Goal: Transaction & Acquisition: Book appointment/travel/reservation

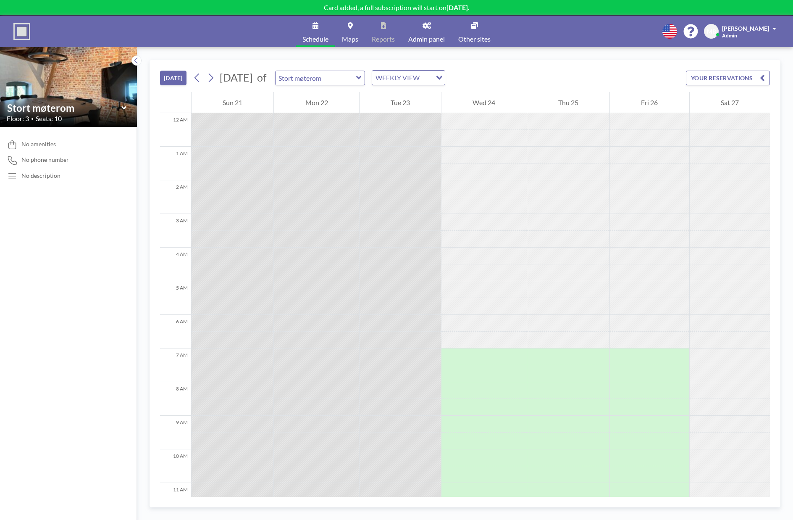
scroll to position [427, 0]
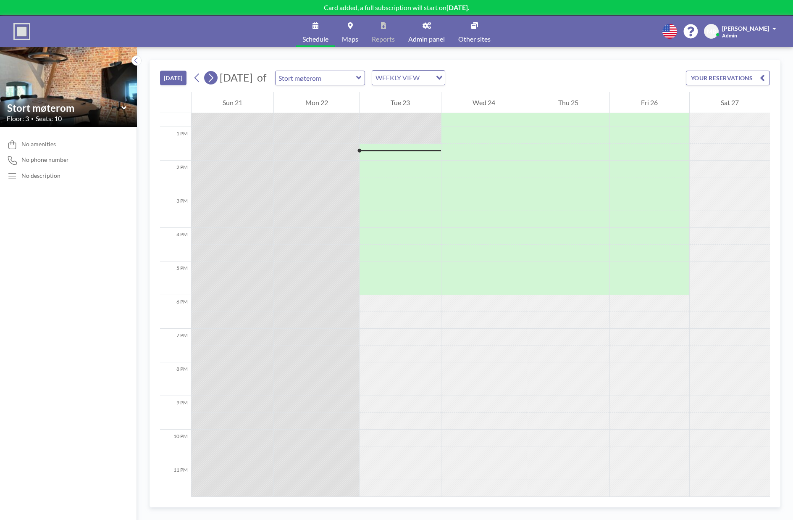
click at [214, 80] on icon at bounding box center [211, 77] width 8 height 13
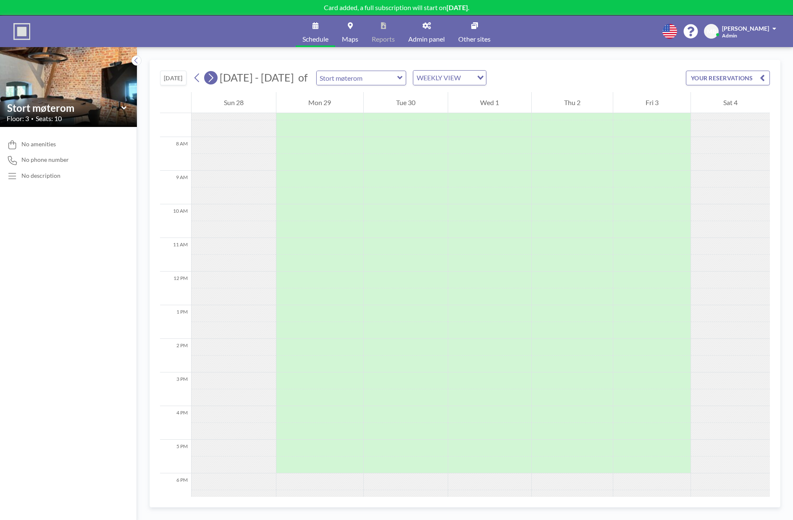
scroll to position [252, 0]
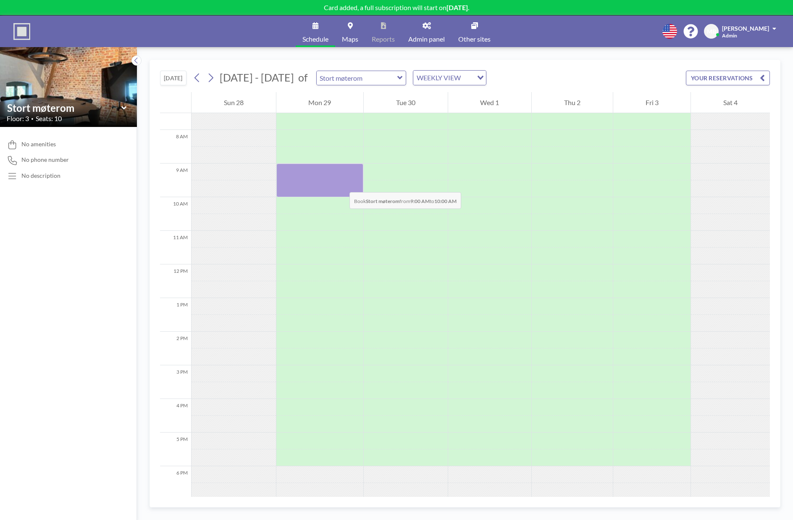
drag, startPoint x: 337, startPoint y: 170, endPoint x: 341, endPoint y: 184, distance: 14.0
click at [341, 184] on div at bounding box center [319, 180] width 87 height 34
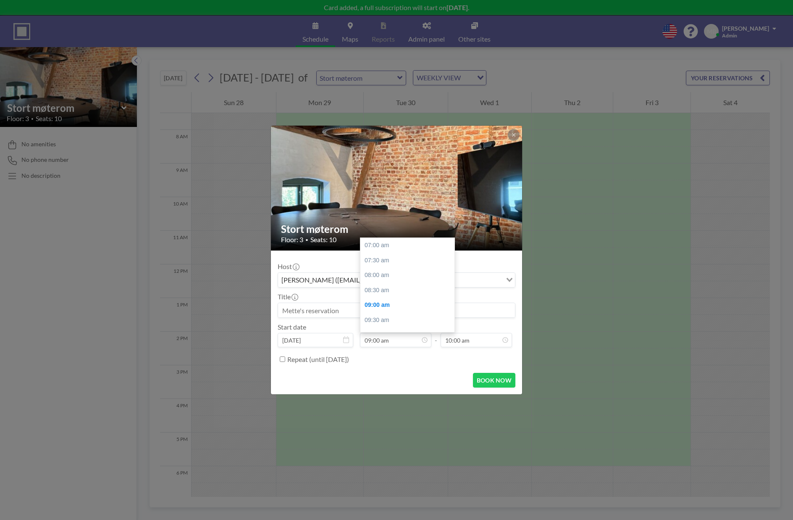
scroll to position [60, 0]
click at [315, 359] on label "Repeat (until March 22, 2026)" at bounding box center [318, 359] width 62 height 8
click at [285, 359] on input "Repeat (until March 22, 2026)" at bounding box center [282, 358] width 5 height 5
checkbox input "true"
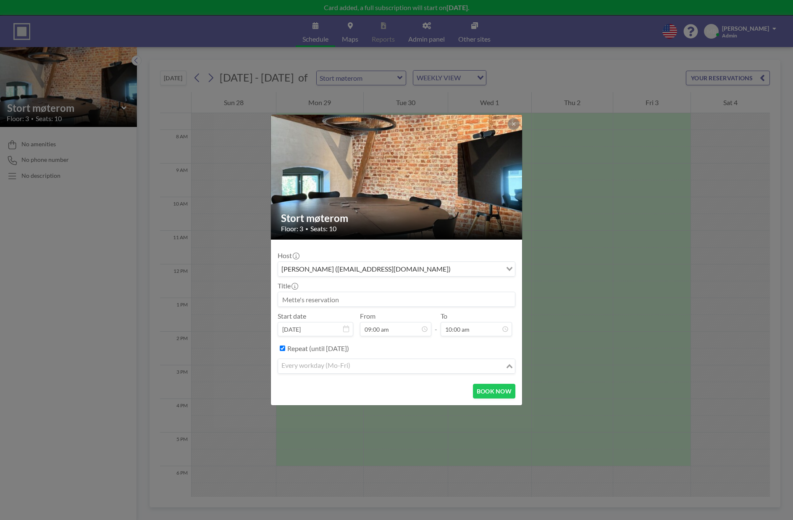
click at [359, 366] on input "Search for option" at bounding box center [392, 365] width 226 height 11
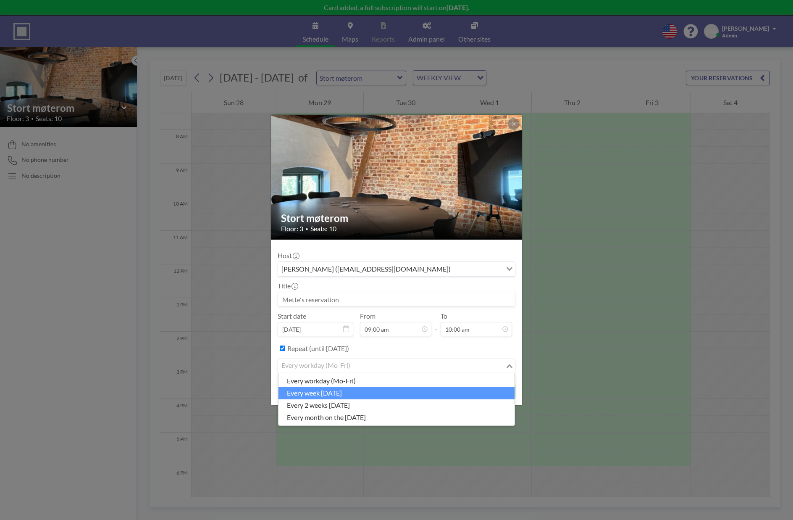
click at [363, 394] on li "every week on Monday" at bounding box center [396, 393] width 236 height 12
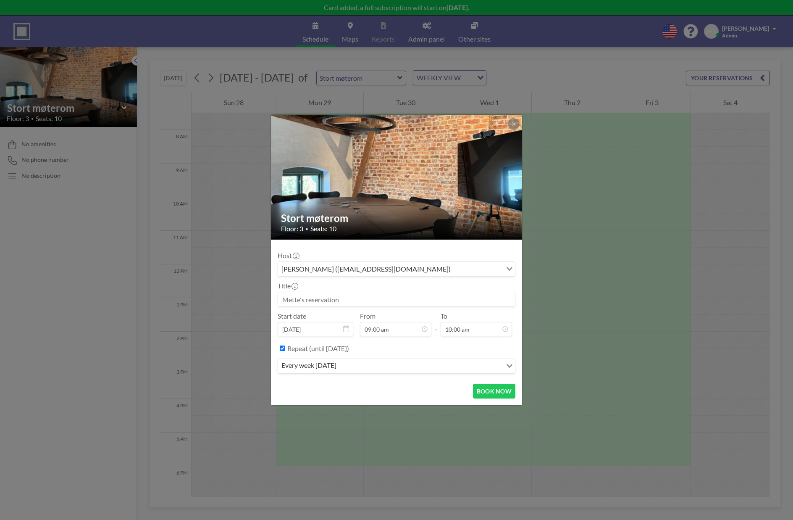
scroll to position [90, 0]
click at [496, 273] on input "Search for option" at bounding box center [477, 268] width 48 height 11
click at [507, 269] on div "Loading..." at bounding box center [510, 268] width 10 height 13
click at [516, 122] on icon at bounding box center [513, 123] width 5 height 5
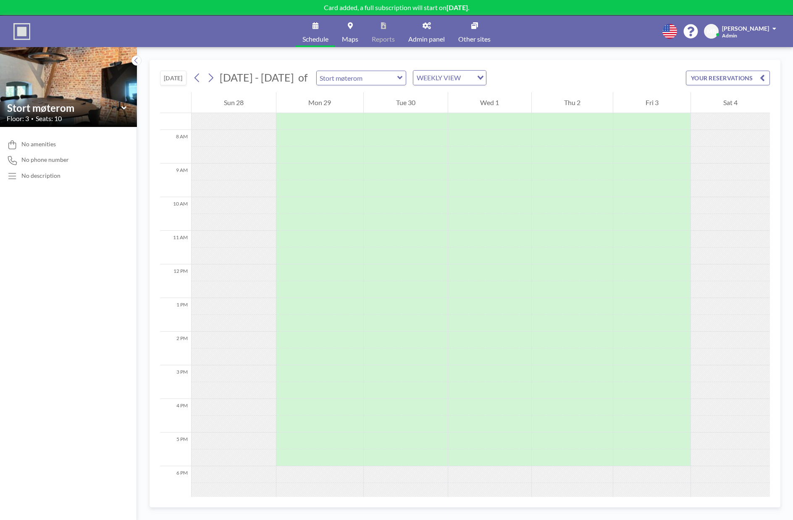
click at [563, 79] on div "TODAY Sep - Oct 2025 of Stort møterom WEEKLY VIEW Loading... YOUR RESERVATIONS" at bounding box center [465, 76] width 610 height 32
drag, startPoint x: 475, startPoint y: 203, endPoint x: 476, endPoint y: 221, distance: 17.7
click at [476, 221] on div at bounding box center [490, 214] width 84 height 34
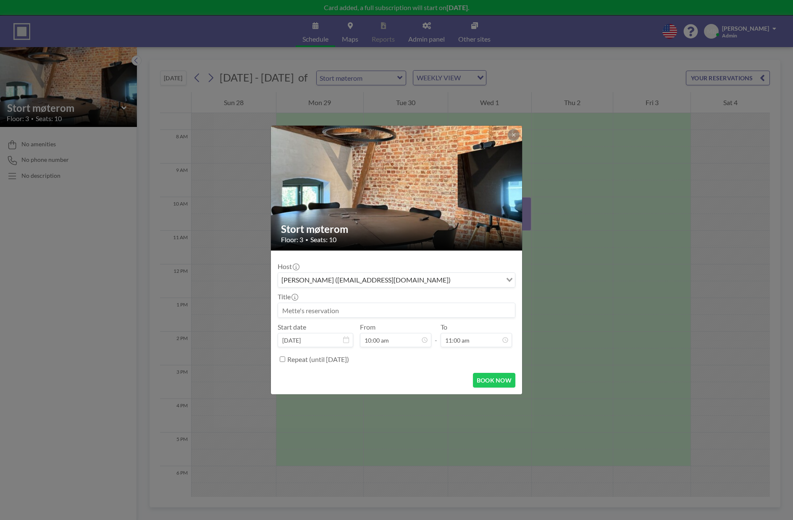
click at [360, 314] on input at bounding box center [396, 310] width 237 height 14
click at [283, 311] on input "Prosjekteringsgruppemøte" at bounding box center [396, 310] width 237 height 14
type input "Marker skole - Prosjekteringsgruppemøte"
click at [320, 361] on label "Repeat (until March 22, 2026)" at bounding box center [318, 359] width 62 height 8
click at [285, 361] on input "Repeat (until March 22, 2026)" at bounding box center [282, 358] width 5 height 5
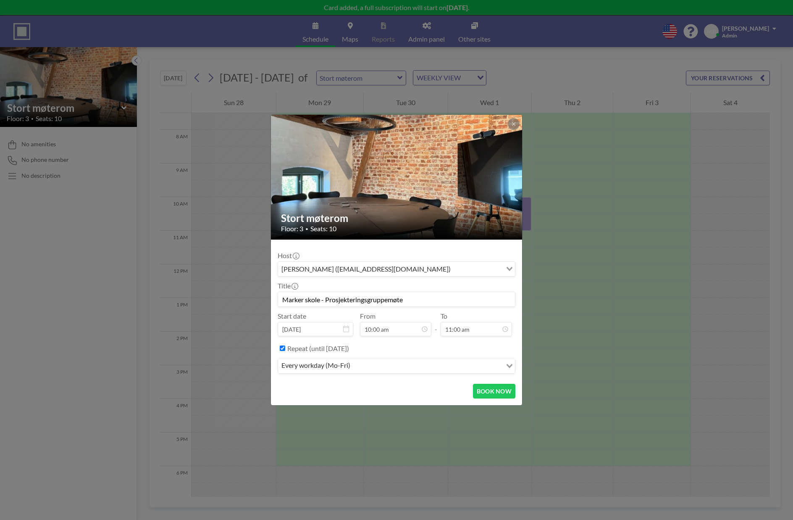
click at [322, 368] on div "every workday (Mo-Fri)" at bounding box center [390, 365] width 224 height 13
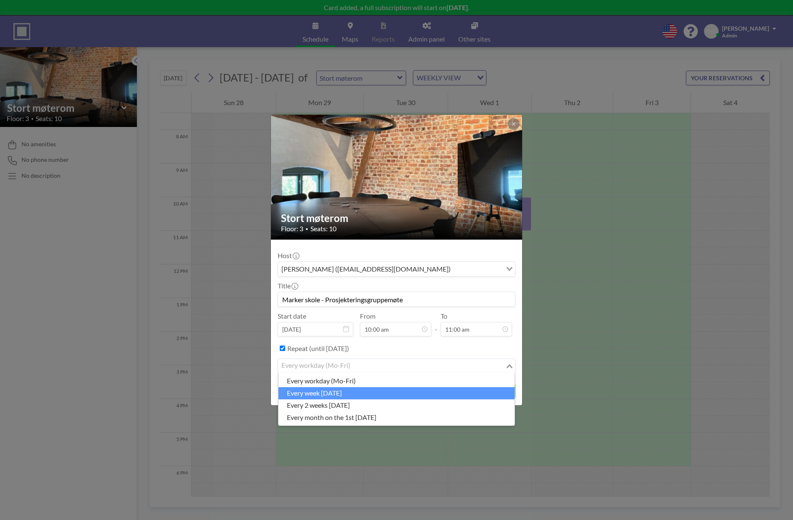
click at [339, 395] on li "every week on Wednesday" at bounding box center [396, 393] width 236 height 12
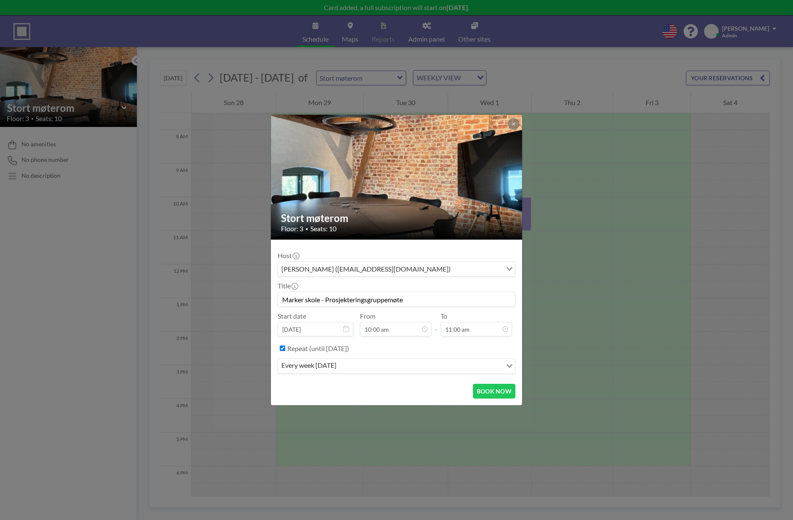
click at [350, 366] on div "every week on Wednesday" at bounding box center [390, 365] width 224 height 13
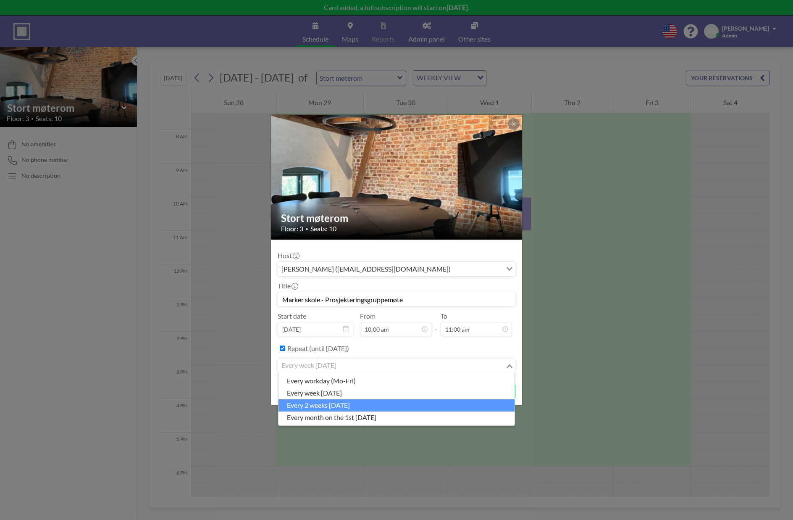
click at [352, 404] on li "every 2 weeks [DATE]" at bounding box center [396, 405] width 236 height 12
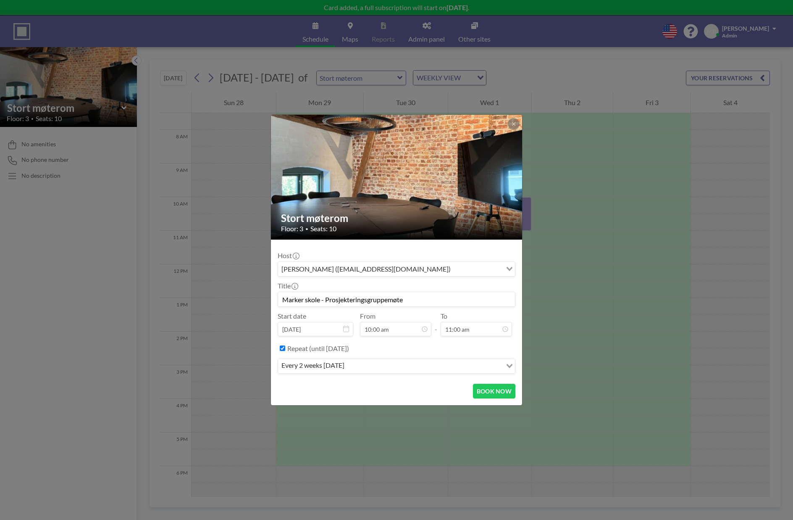
click at [383, 361] on input "Search for option" at bounding box center [424, 365] width 154 height 11
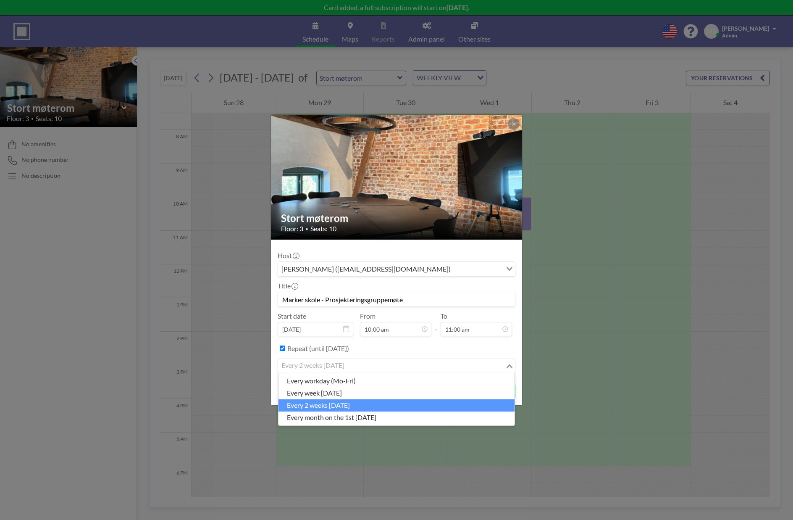
click at [383, 362] on input "Search for option" at bounding box center [392, 365] width 226 height 11
drag, startPoint x: 376, startPoint y: 362, endPoint x: 370, endPoint y: 361, distance: 5.9
click at [377, 363] on input "Search for option" at bounding box center [392, 365] width 226 height 11
click at [297, 349] on label "Repeat (until March 22, 2026)" at bounding box center [318, 348] width 62 height 8
click at [285, 349] on input "Repeat (until March 22, 2026)" at bounding box center [282, 347] width 5 height 5
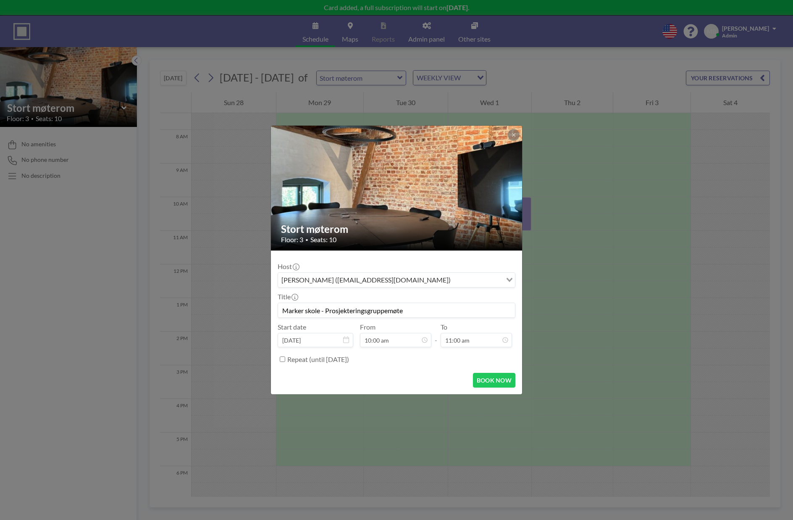
click at [315, 358] on label "Repeat (until March 22, 2026)" at bounding box center [318, 359] width 62 height 8
click at [285, 358] on input "Repeat (until March 22, 2026)" at bounding box center [282, 358] width 5 height 5
checkbox input "true"
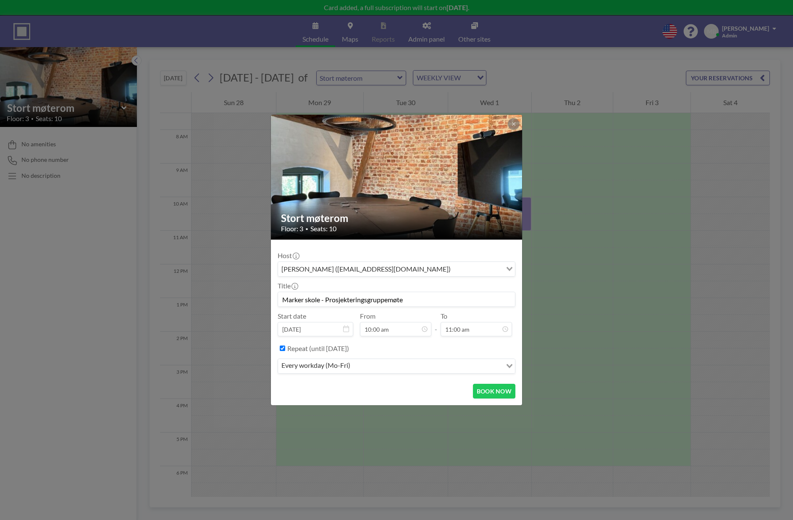
click at [357, 367] on input "Search for option" at bounding box center [427, 365] width 148 height 11
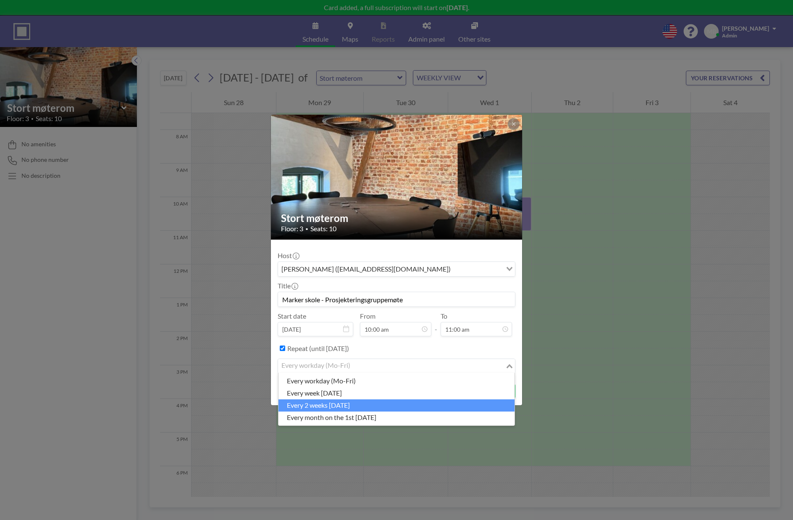
click at [355, 401] on li "every 2 weeks [DATE]" at bounding box center [396, 405] width 236 height 12
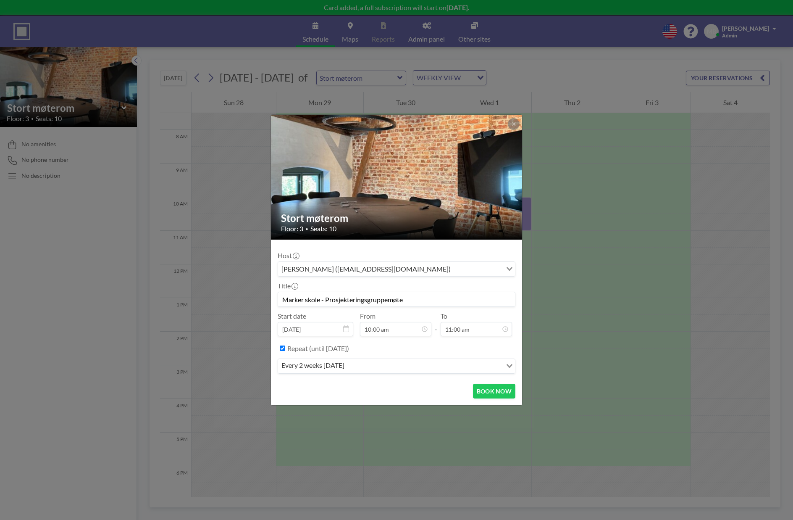
scroll to position [120, 0]
click at [485, 395] on button "BOOK NOW" at bounding box center [494, 390] width 42 height 15
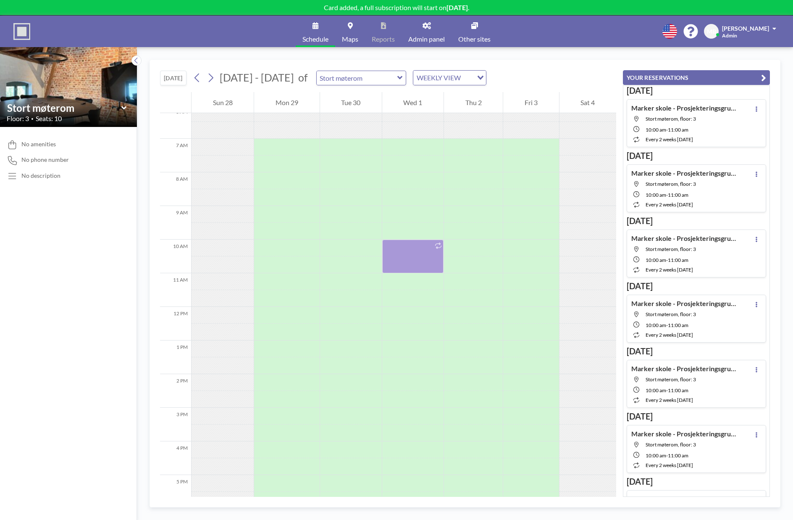
scroll to position [210, 0]
click at [478, 77] on icon "Search for option" at bounding box center [481, 78] width 6 height 4
click at [454, 102] on li "WEEKLY VIEW" at bounding box center [443, 105] width 72 height 12
click at [520, 69] on div "TODAY Sep - Oct 2025 of Stort møterom WEEKLY VIEW Loading..." at bounding box center [388, 76] width 456 height 32
click at [203, 78] on button at bounding box center [197, 77] width 13 height 13
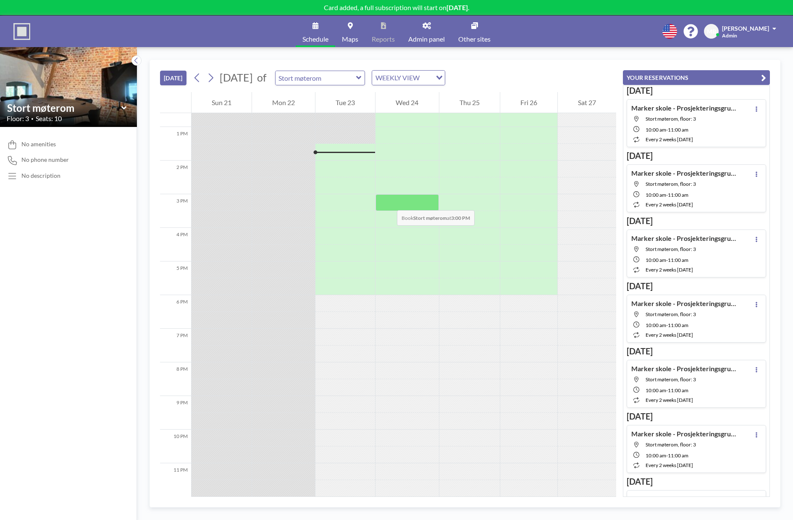
scroll to position [427, 0]
click at [388, 379] on div at bounding box center [406, 387] width 63 height 17
click at [754, 32] on div "[PERSON_NAME]" at bounding box center [749, 28] width 54 height 8
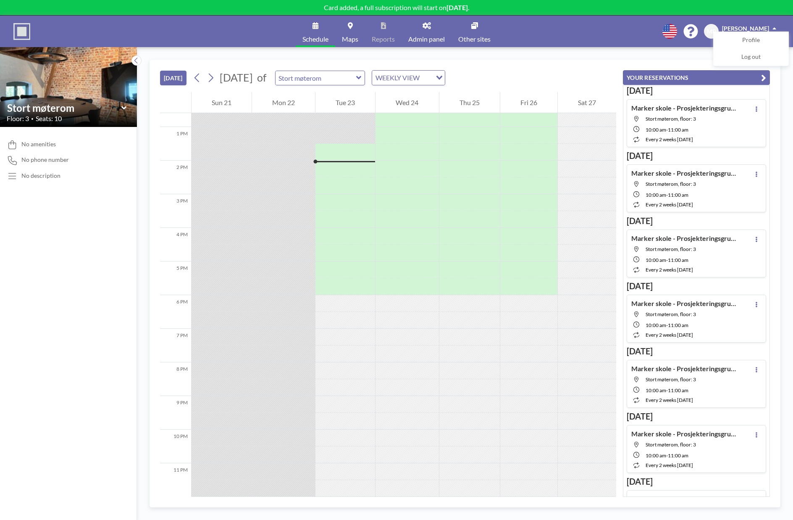
click at [698, 31] on icon at bounding box center [690, 31] width 14 height 14
click at [18, 33] on img at bounding box center [21, 31] width 17 height 17
click at [425, 28] on icon at bounding box center [427, 25] width 8 height 7
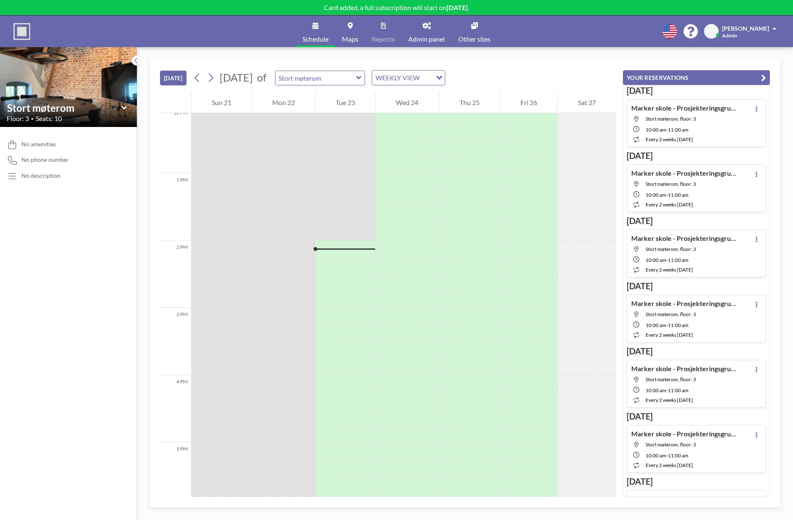
scroll to position [798, 0]
click at [432, 79] on div "WEEKLY VIEW" at bounding box center [402, 77] width 60 height 13
click at [434, 78] on input "Search for option" at bounding box center [403, 77] width 61 height 11
click at [215, 76] on icon at bounding box center [211, 77] width 8 height 13
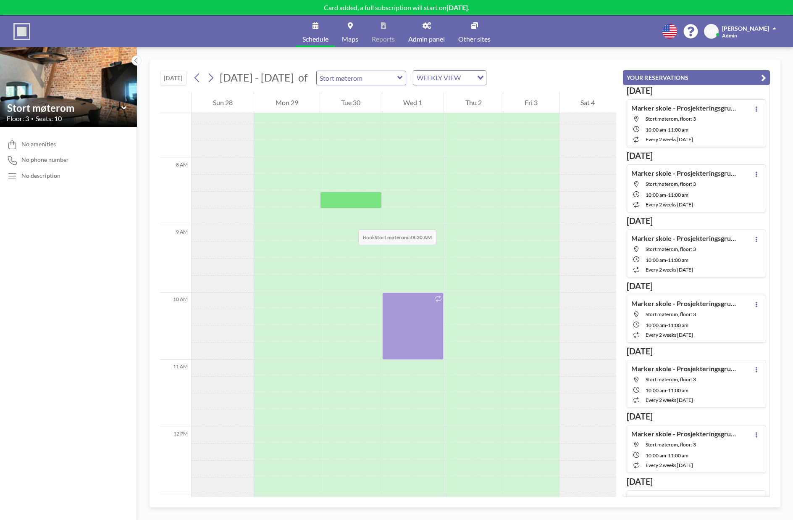
scroll to position [479, 0]
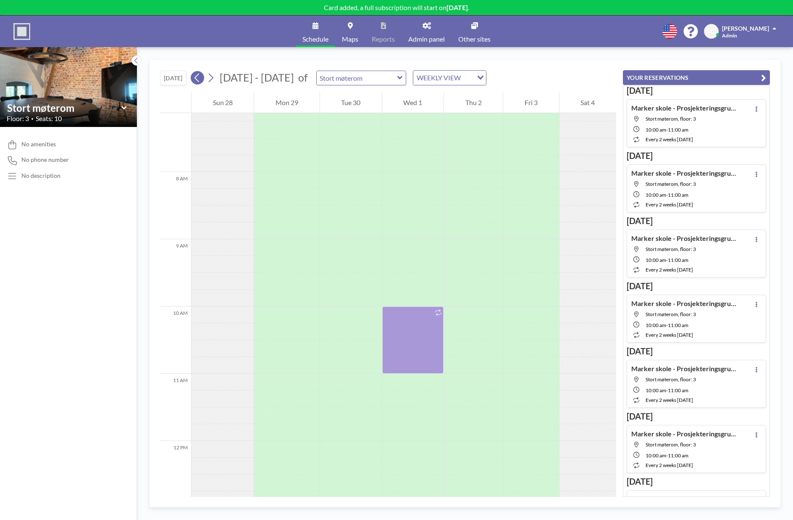
click at [201, 76] on icon at bounding box center [197, 77] width 8 height 13
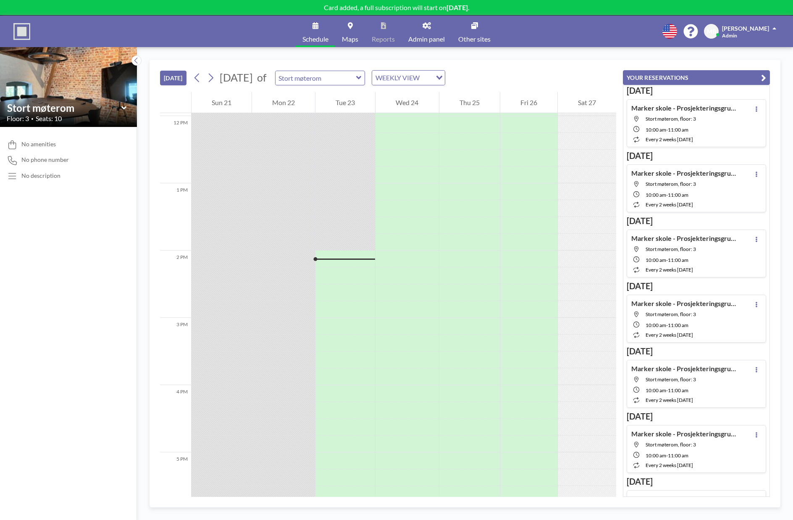
scroll to position [840, 0]
